Goal: Information Seeking & Learning: Learn about a topic

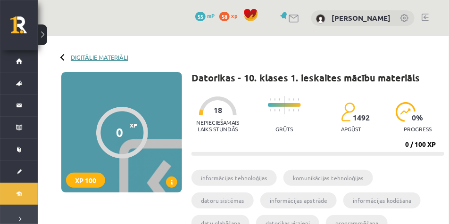
click at [82, 57] on link "Digitālie materiāli" at bounding box center [99, 57] width 57 height 7
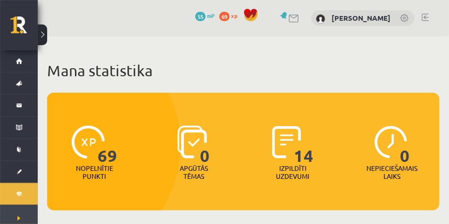
click at [43, 33] on button at bounding box center [42, 35] width 9 height 21
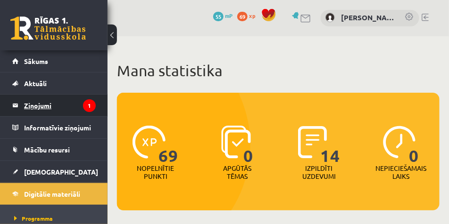
click at [70, 112] on legend "Ziņojumi 1" at bounding box center [60, 106] width 72 height 22
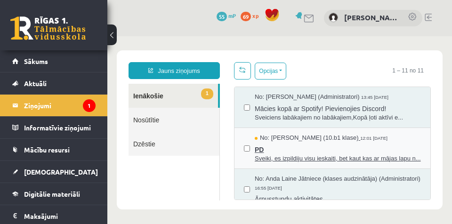
click at [299, 136] on span "No: [PERSON_NAME] (10.b1 klase)" at bounding box center [307, 138] width 104 height 9
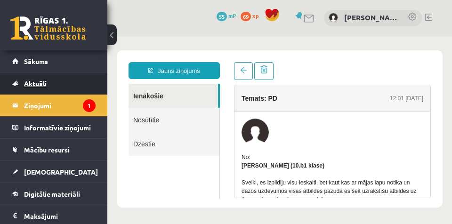
click at [67, 87] on link "Aktuāli" at bounding box center [53, 84] width 83 height 22
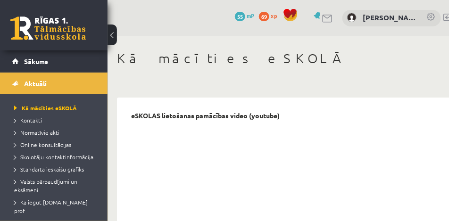
click at [113, 30] on button at bounding box center [111, 35] width 9 height 21
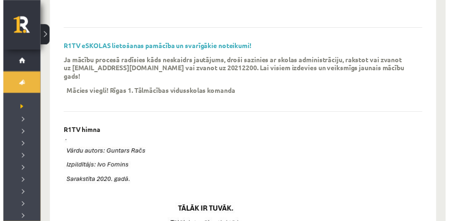
scroll to position [377, 0]
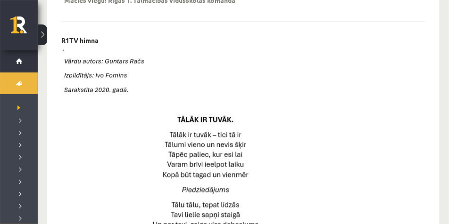
click at [45, 34] on button at bounding box center [42, 35] width 9 height 21
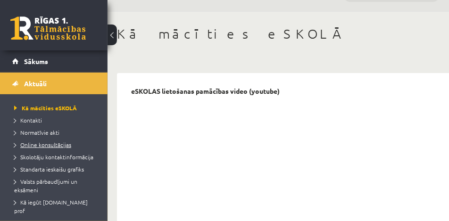
scroll to position [0, 0]
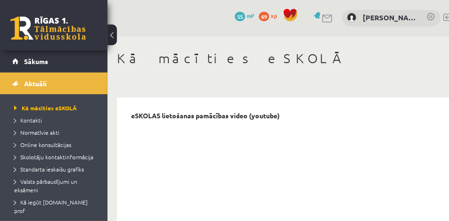
click at [154, 17] on div "0 Dāvanas 55 mP 69 xp [PERSON_NAME]" at bounding box center [288, 18] width 363 height 36
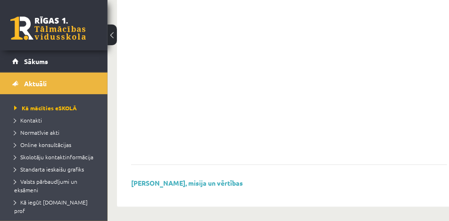
click at [339, 184] on div "[PERSON_NAME], misija un vērtības" at bounding box center [289, 186] width 316 height 14
click at [115, 33] on button at bounding box center [111, 35] width 9 height 21
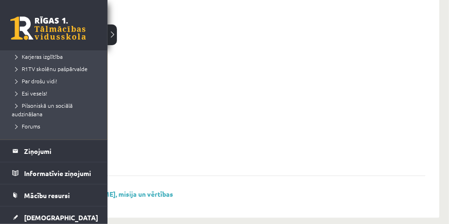
scroll to position [188, 0]
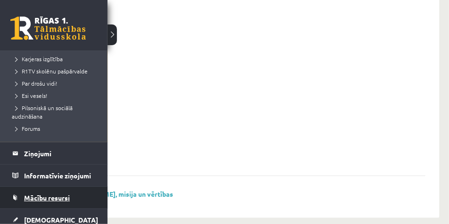
click at [62, 194] on span "Mācību resursi" at bounding box center [47, 198] width 46 height 8
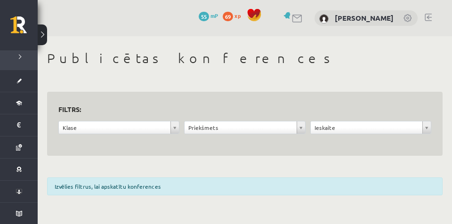
click at [45, 29] on button at bounding box center [42, 35] width 9 height 21
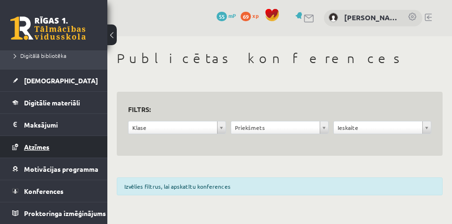
scroll to position [159, 0]
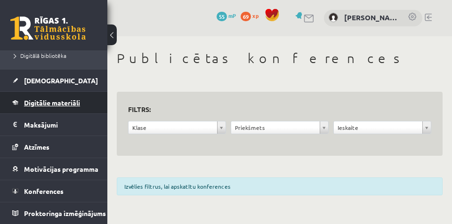
click at [42, 105] on link "Digitālie materiāli" at bounding box center [53, 103] width 83 height 22
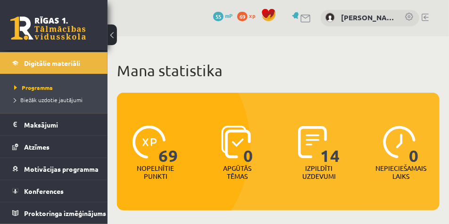
click at [299, 15] on link at bounding box center [296, 15] width 9 height 7
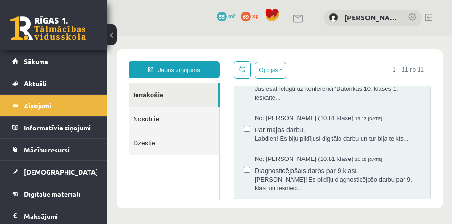
scroll to position [488, 0]
click at [90, 58] on link "Sākums" at bounding box center [53, 61] width 83 height 22
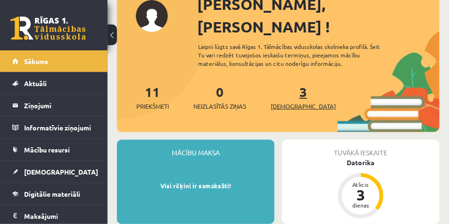
scroll to position [71, 0]
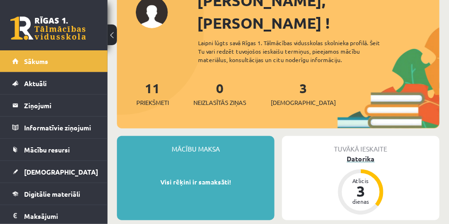
click at [309, 154] on div "Datorika" at bounding box center [360, 159] width 157 height 10
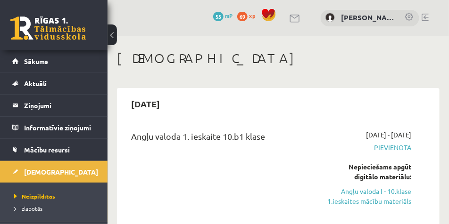
click at [113, 37] on button at bounding box center [111, 35] width 9 height 21
